Goal: Connect with others: Connect with other users

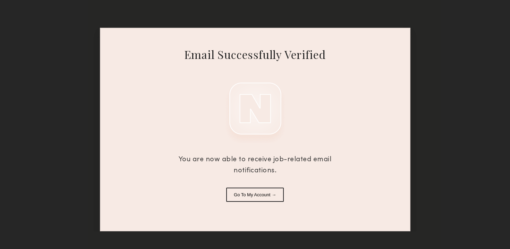
click at [253, 195] on button "Go To My Account →" at bounding box center [255, 195] width 58 height 14
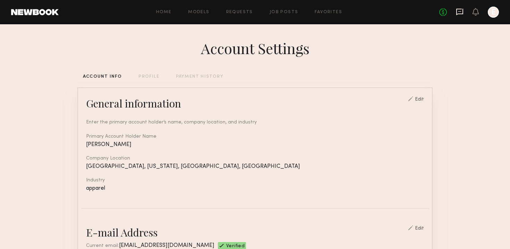
click at [461, 12] on icon at bounding box center [460, 12] width 8 height 8
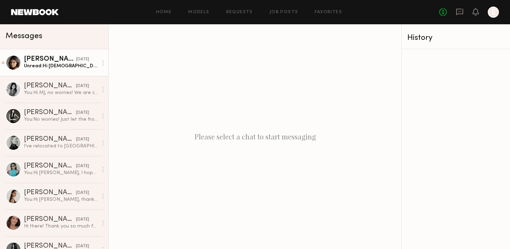
click at [68, 71] on link "[PERSON_NAME] [DATE] Unread: Hi [DEMOGRAPHIC_DATA], I just signed in!" at bounding box center [54, 62] width 108 height 27
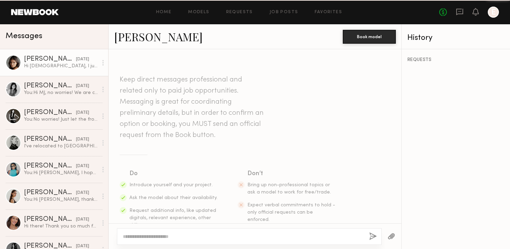
scroll to position [550, 0]
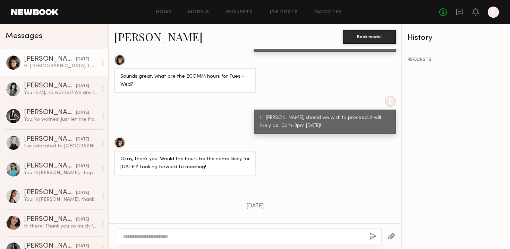
click at [141, 36] on link "[PERSON_NAME]" at bounding box center [158, 36] width 88 height 15
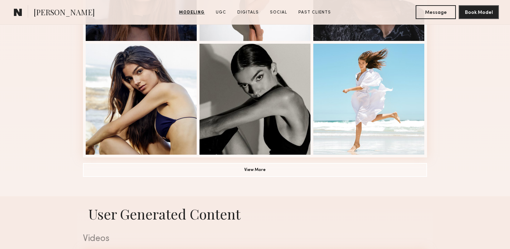
scroll to position [501, 0]
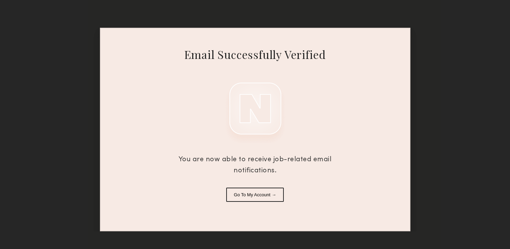
click at [253, 203] on div "Email Successfully Verified You are now able to receive job-related email notif…" at bounding box center [255, 130] width 310 height 204
click at [246, 195] on button "Go To My Account →" at bounding box center [255, 195] width 58 height 14
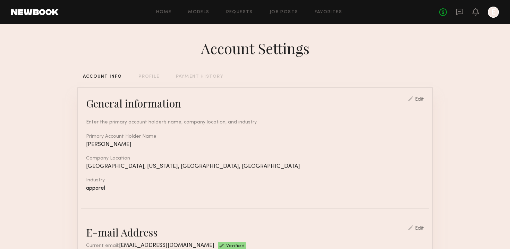
click at [168, 15] on div "Home Models Requests Job Posts Favorites Sign Out No fees up to $5,000 E" at bounding box center [279, 12] width 440 height 11
click at [164, 11] on link "Home" at bounding box center [164, 12] width 16 height 5
